Goal: Information Seeking & Learning: Learn about a topic

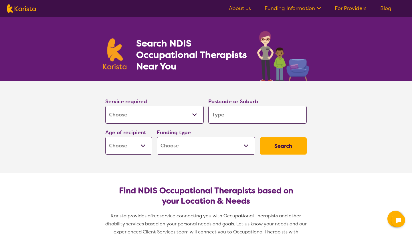
select select "[MEDICAL_DATA]"
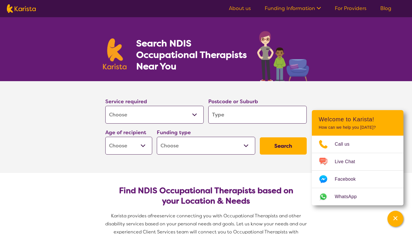
click at [235, 117] on input "search" at bounding box center [257, 115] width 98 height 18
type input "3"
type input "30"
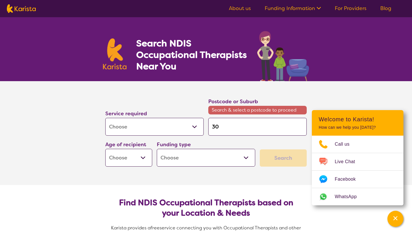
type input "303"
type input "3037"
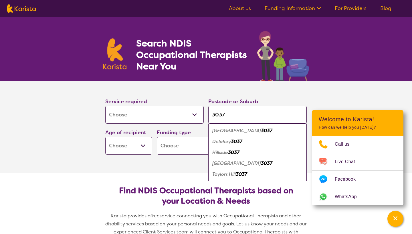
type input "3037"
click at [261, 164] on em "3037" at bounding box center [266, 163] width 11 height 6
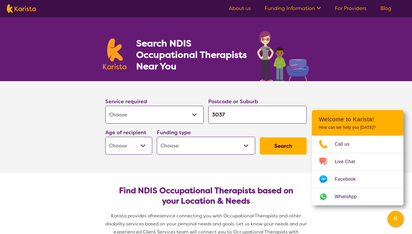
select select "AD"
click option "Adult - 18 to 64" at bounding box center [0, 0] width 0 height 0
select select "AD"
select select "NDIS"
click option "National Disability Insurance Scheme (NDIS)" at bounding box center [0, 0] width 0 height 0
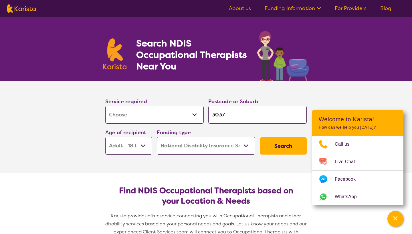
select select "NDIS"
click at [281, 147] on button "Search" at bounding box center [283, 145] width 47 height 17
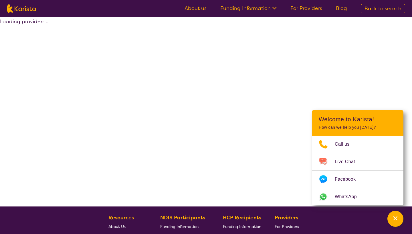
select select "by_score"
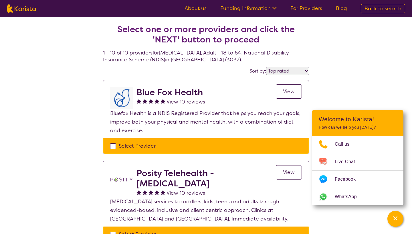
click at [200, 7] on link "About us" at bounding box center [196, 8] width 22 height 7
select select "by_score"
click at [233, 10] on link "Funding Information" at bounding box center [248, 8] width 56 height 7
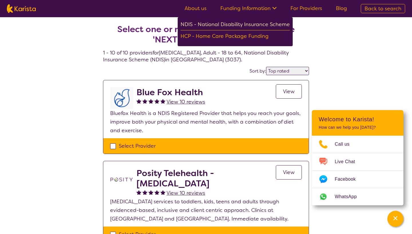
click at [228, 22] on div "NDIS - National Disability Insurance Scheme" at bounding box center [235, 25] width 109 height 10
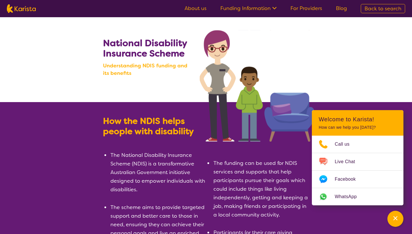
click at [305, 10] on link "For Providers" at bounding box center [307, 8] width 32 height 7
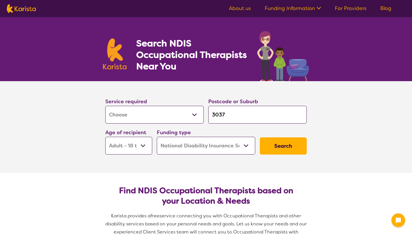
select select "[MEDICAL_DATA]"
select select "AD"
select select "NDIS"
select select "[MEDICAL_DATA]"
select select "AD"
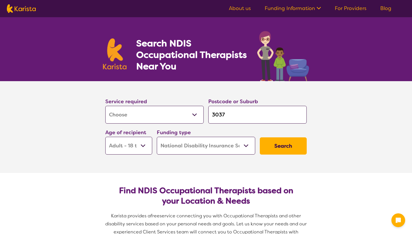
select select "NDIS"
